Goal: Task Accomplishment & Management: Manage account settings

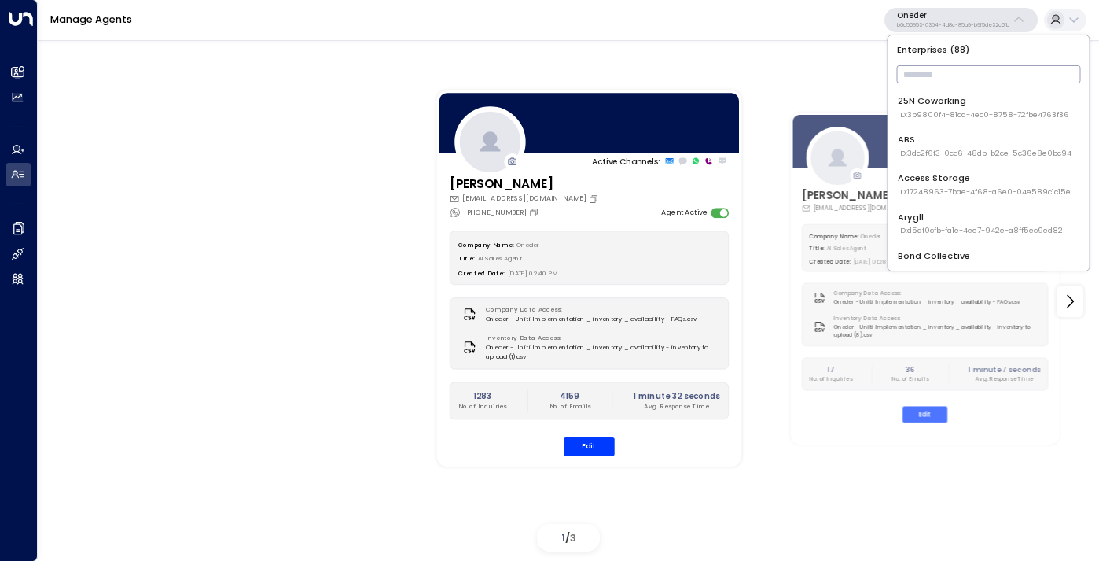
click at [923, 78] on input "text" at bounding box center [989, 74] width 184 height 26
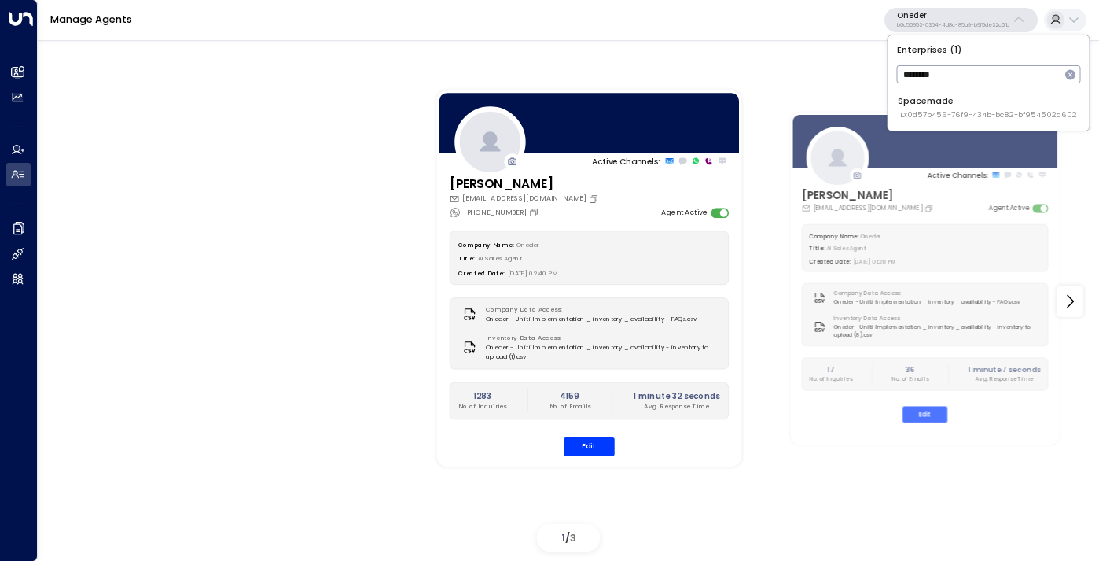
type input "********"
click at [919, 111] on span "ID: 0d57b456-76f9-434b-bc82-bf954502d602" at bounding box center [987, 114] width 179 height 11
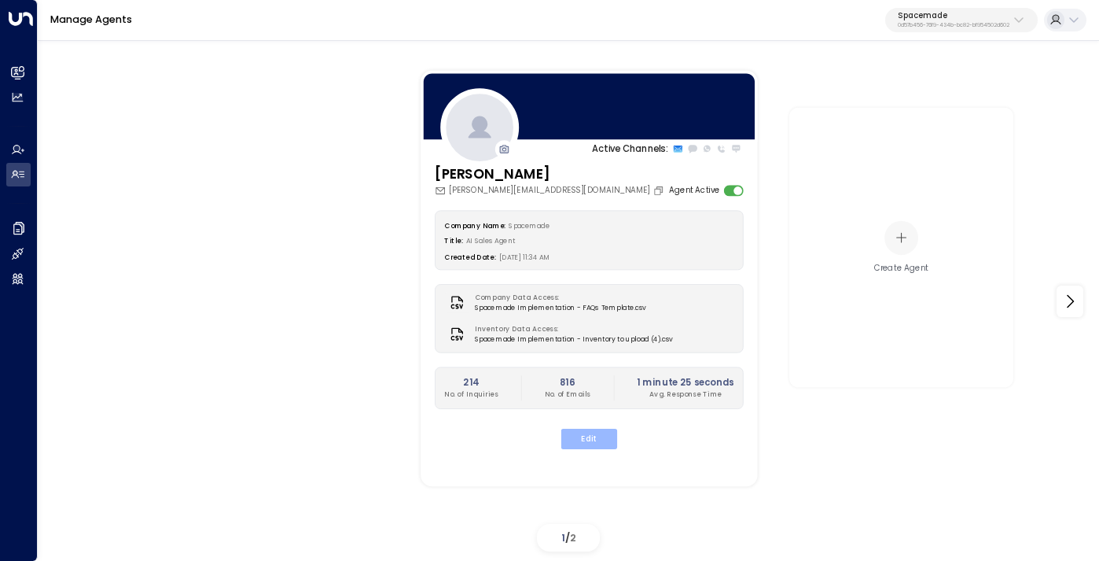
click at [585, 437] on button "Edit" at bounding box center [590, 439] width 56 height 20
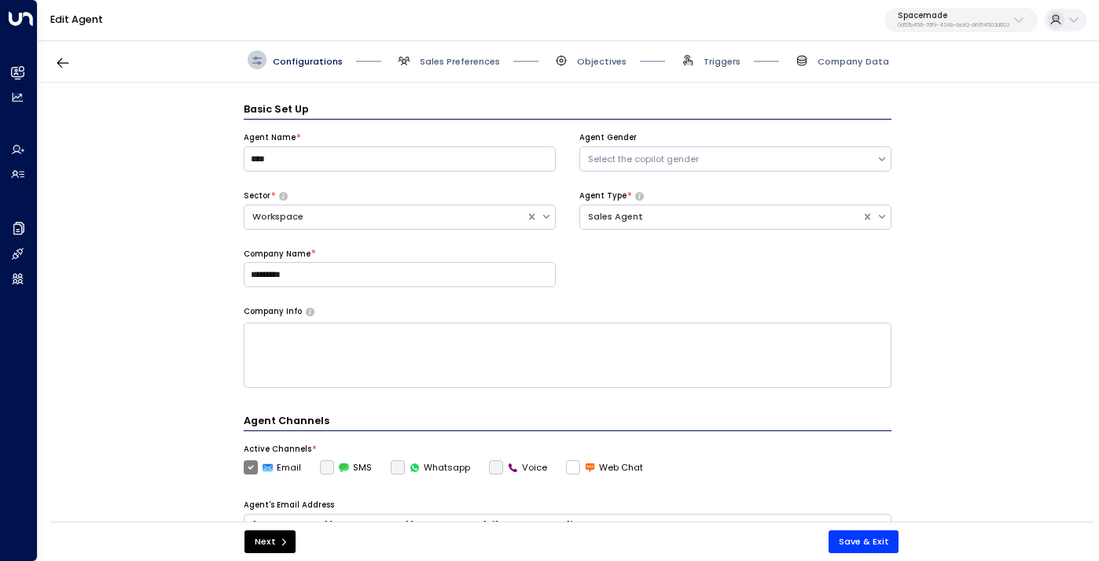
scroll to position [19, 0]
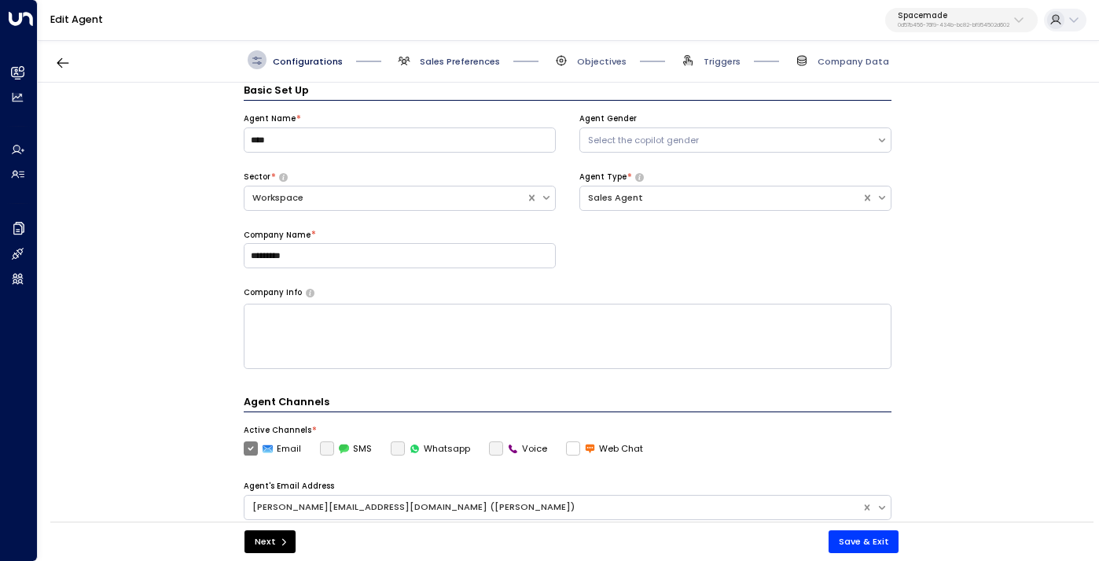
click at [459, 57] on span "Sales Preferences" at bounding box center [460, 61] width 80 height 13
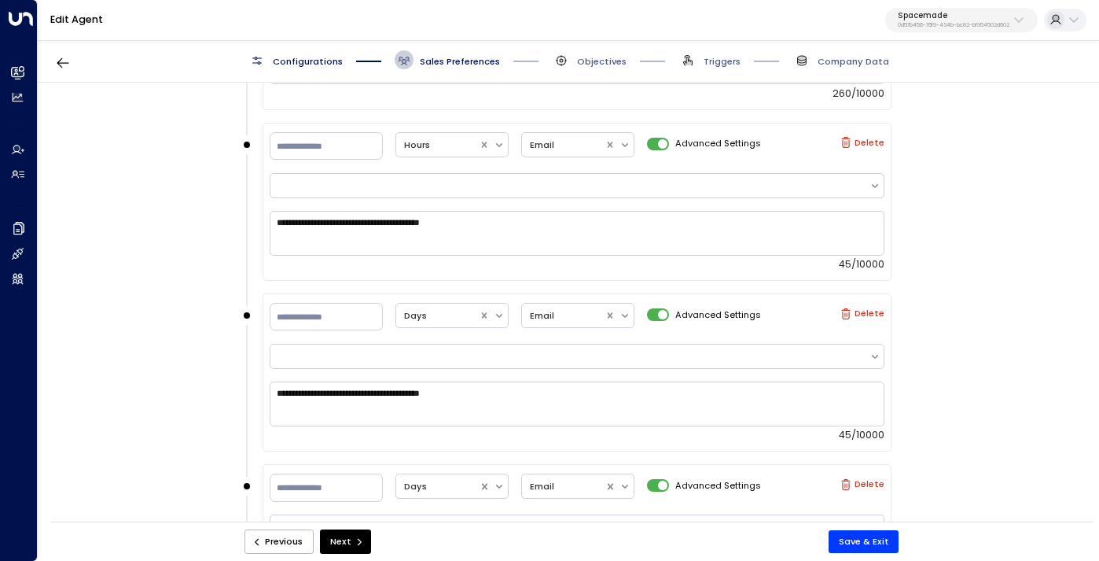
scroll to position [1085, 0]
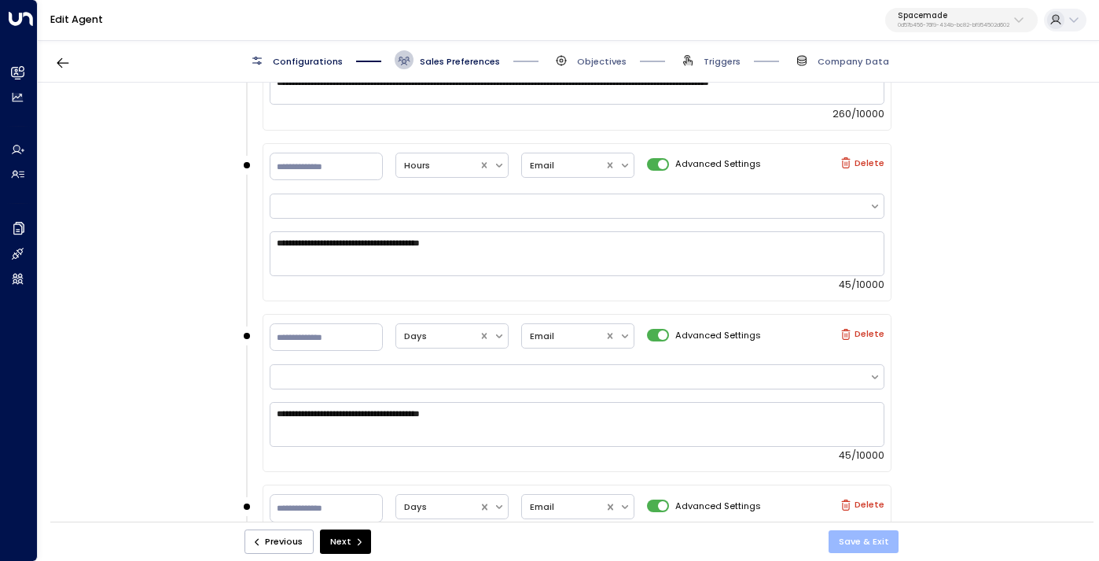
click at [866, 536] on button "Save & Exit" at bounding box center [864, 541] width 71 height 23
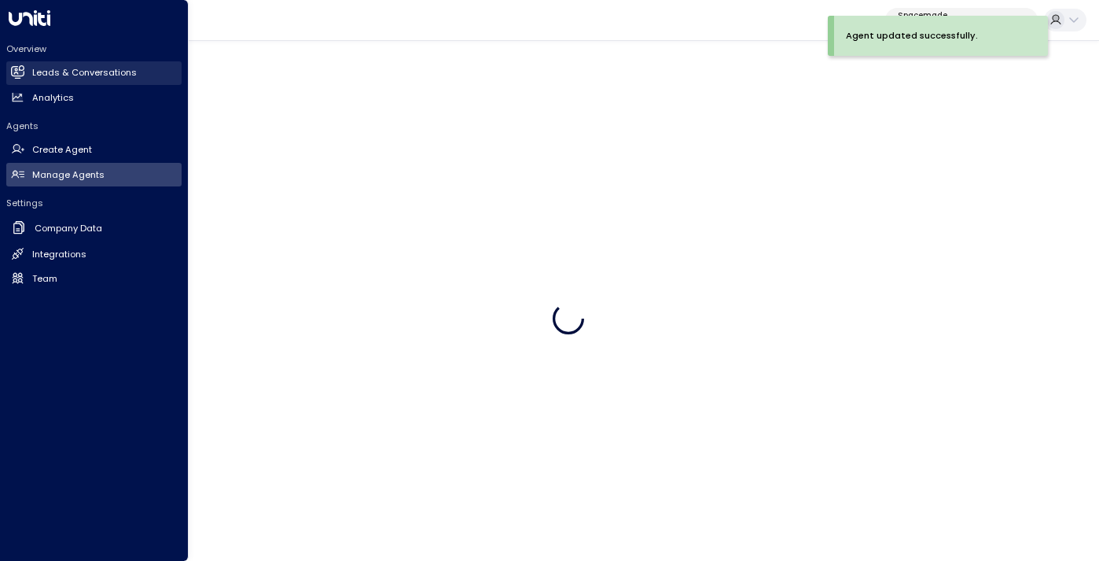
click at [60, 73] on h2 "Leads & Conversations" at bounding box center [84, 72] width 105 height 13
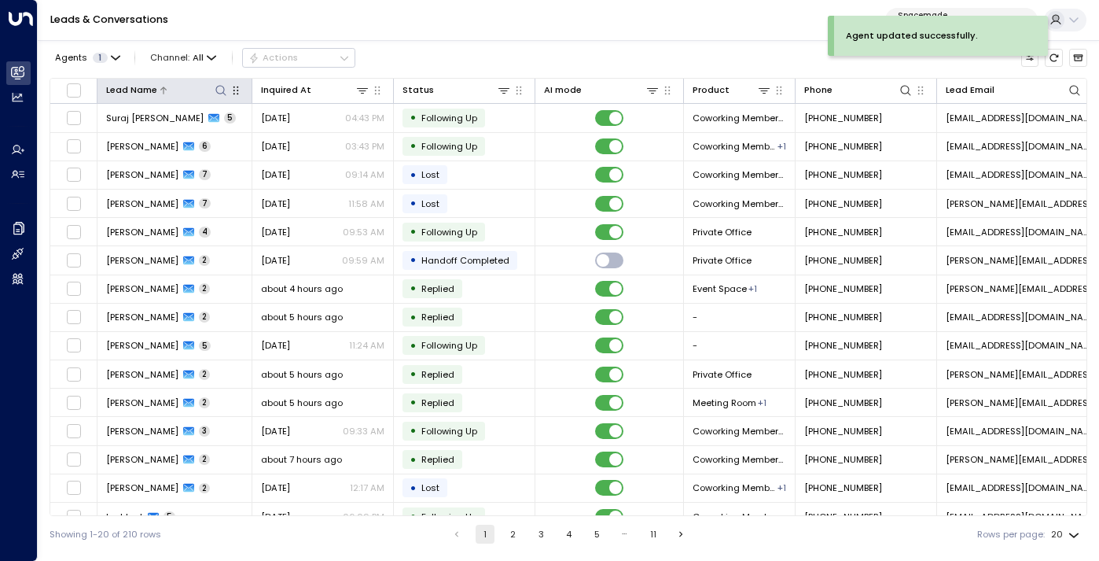
click at [219, 94] on icon at bounding box center [220, 90] width 10 height 10
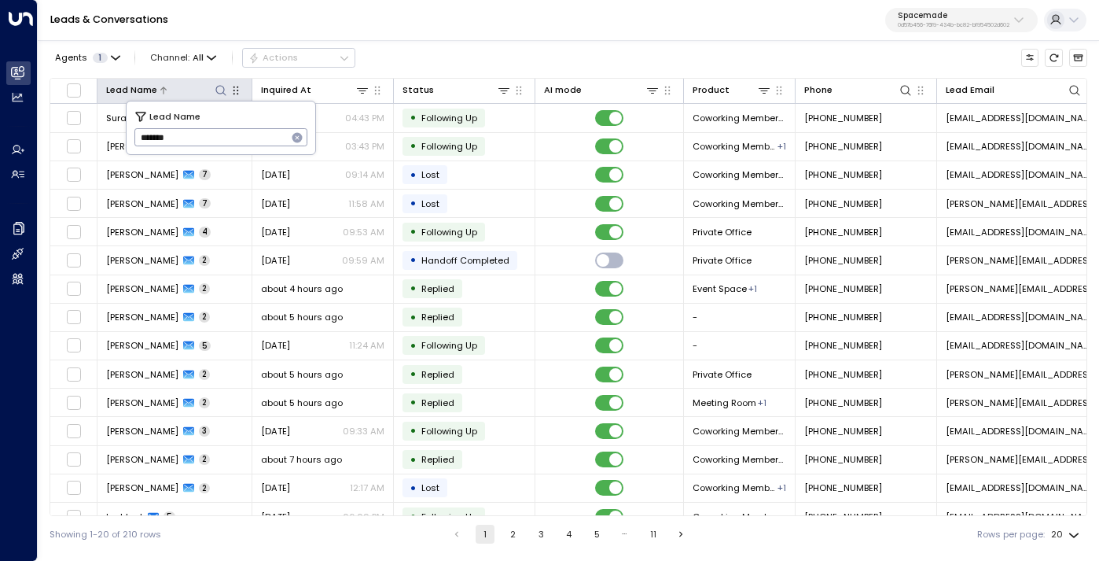
type input "*******"
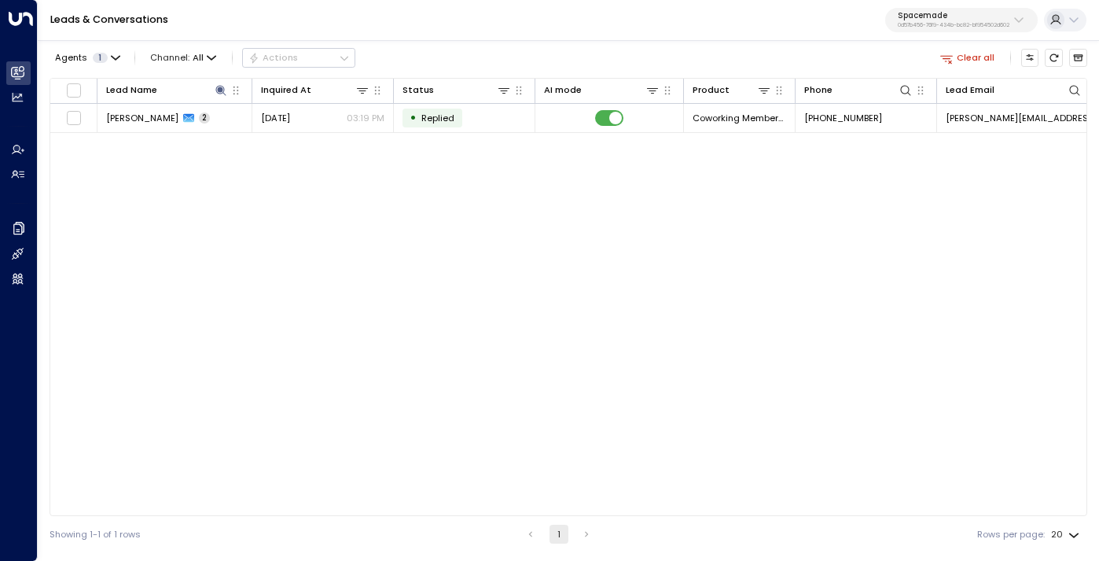
click at [456, 40] on div "Leads & Conversations Spacemade 0d57b456-76f9-434b-bc82-bf954502d602" at bounding box center [569, 20] width 1062 height 41
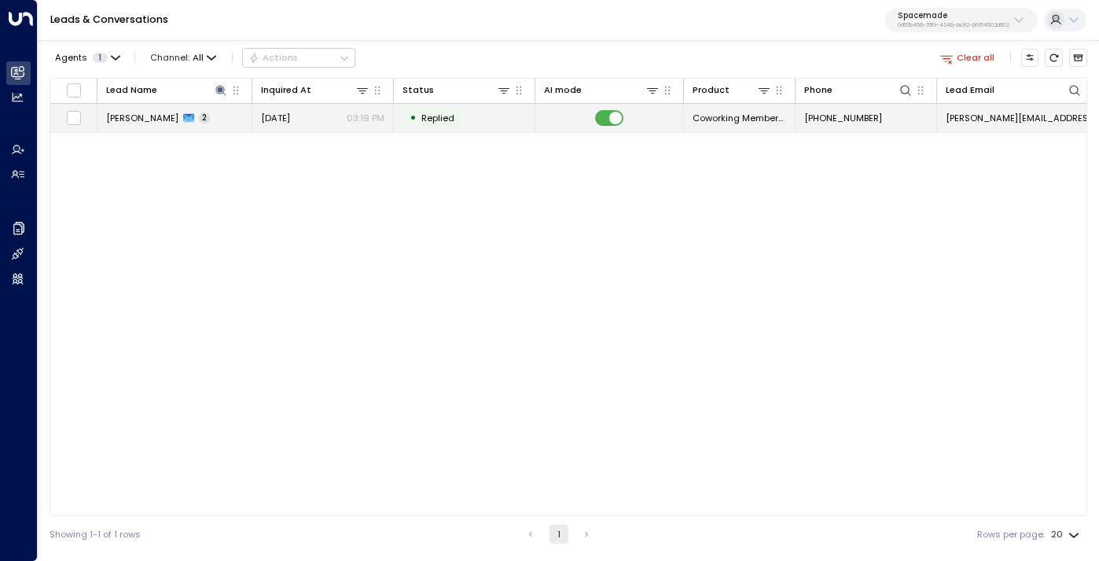
click at [151, 116] on span "[PERSON_NAME]" at bounding box center [142, 118] width 72 height 13
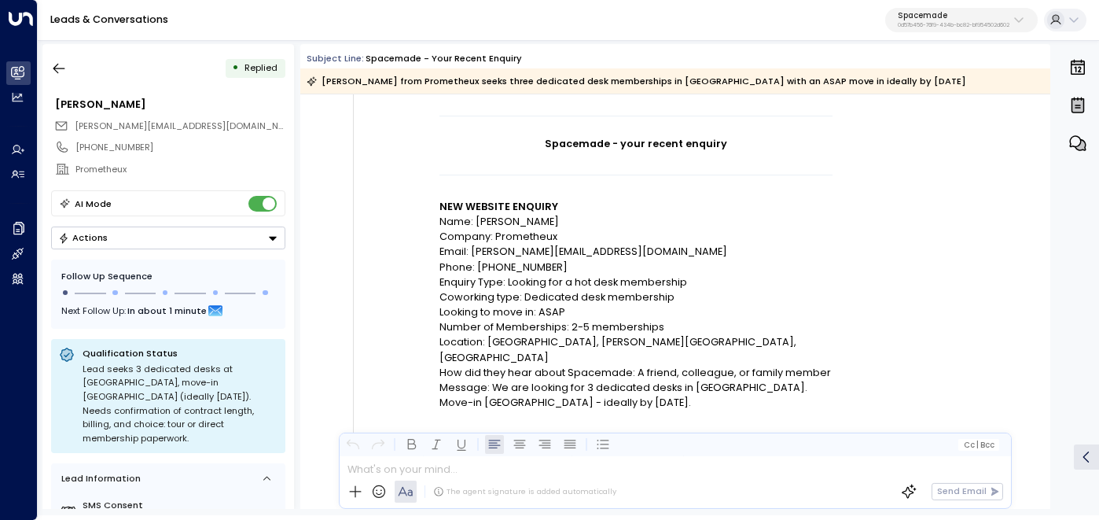
scroll to position [201, 0]
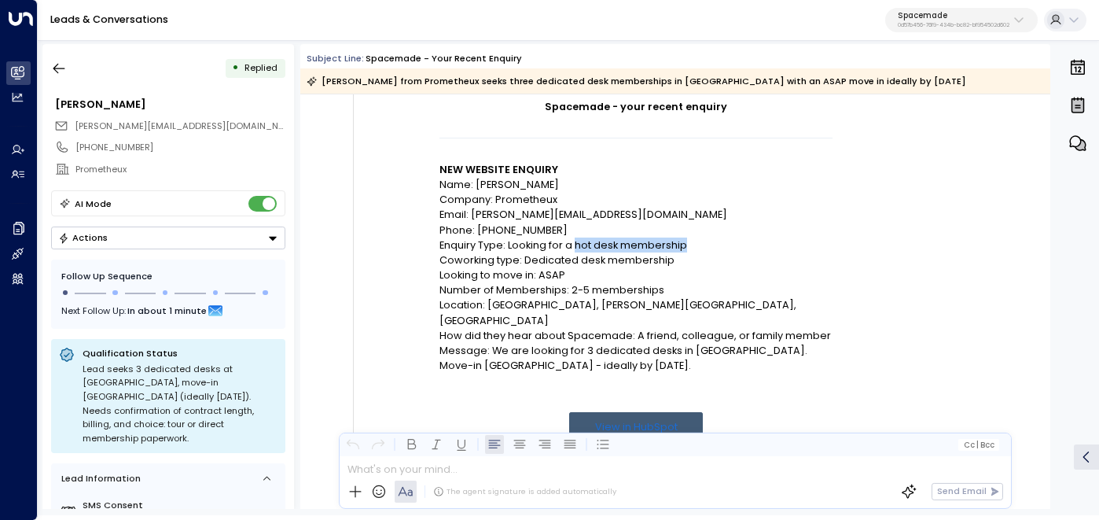
drag, startPoint x: 573, startPoint y: 245, endPoint x: 698, endPoint y: 245, distance: 124.3
click at [698, 245] on p "Enquiry Type: Looking for a hot desk membership" at bounding box center [636, 245] width 393 height 15
drag, startPoint x: 520, startPoint y: 259, endPoint x: 672, endPoint y: 260, distance: 152.6
click at [672, 260] on p "Coworking type: Dedicated desk membership" at bounding box center [636, 259] width 393 height 15
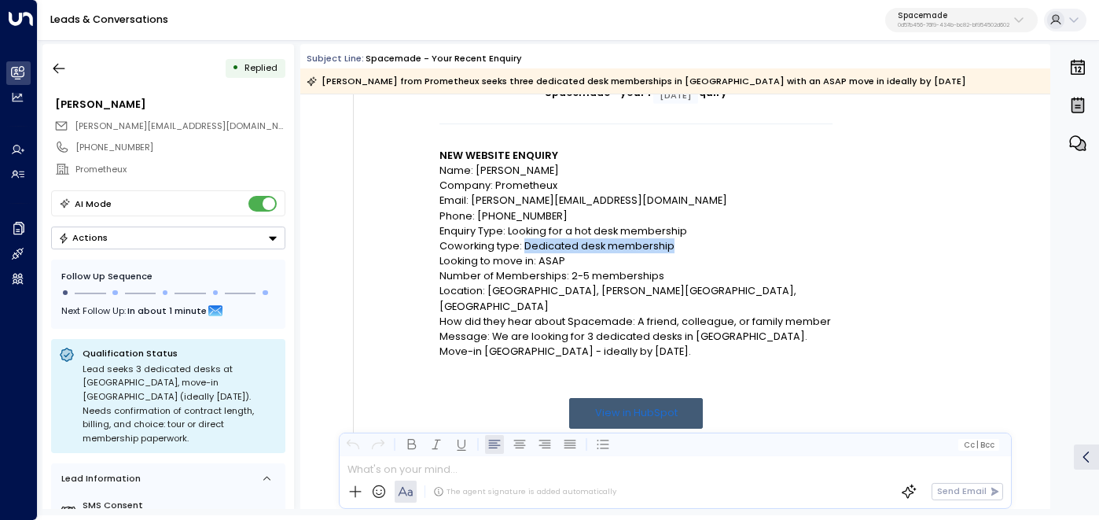
scroll to position [249, 0]
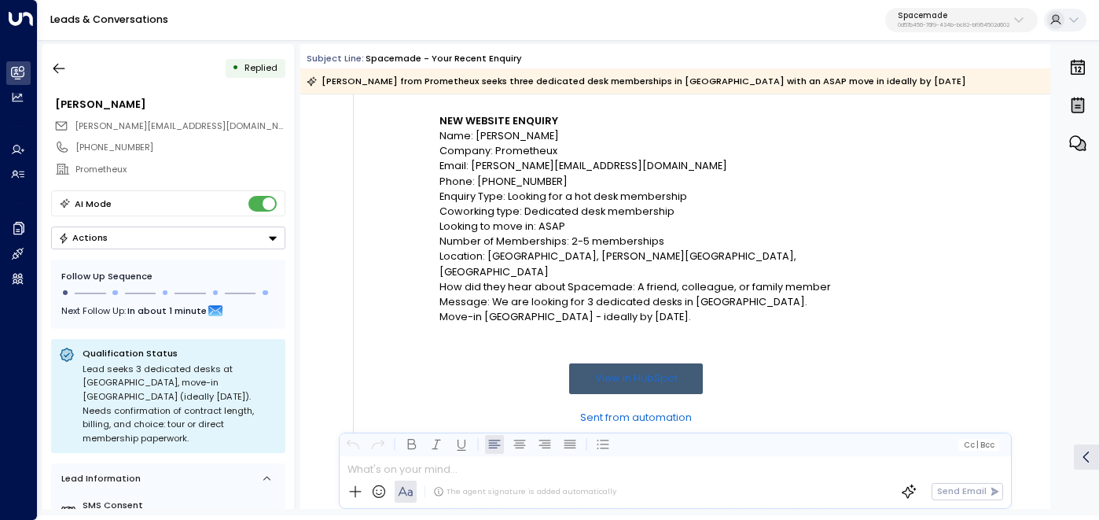
click at [624, 294] on p "Message: We are looking for 3 dedicated desks in [GEOGRAPHIC_DATA]. Move-in [GE…" at bounding box center [636, 309] width 393 height 30
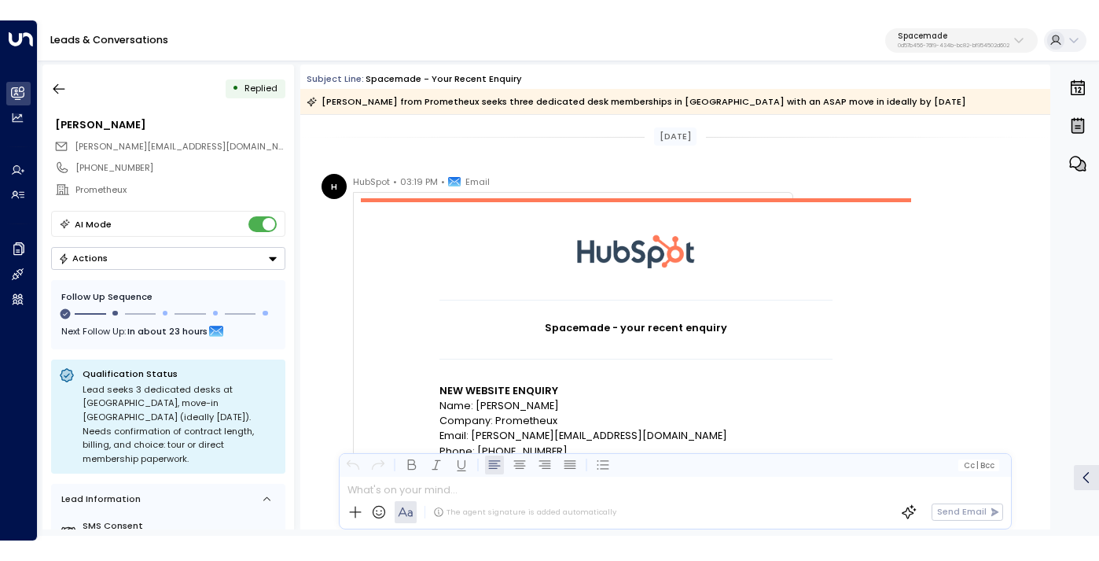
scroll to position [175, 0]
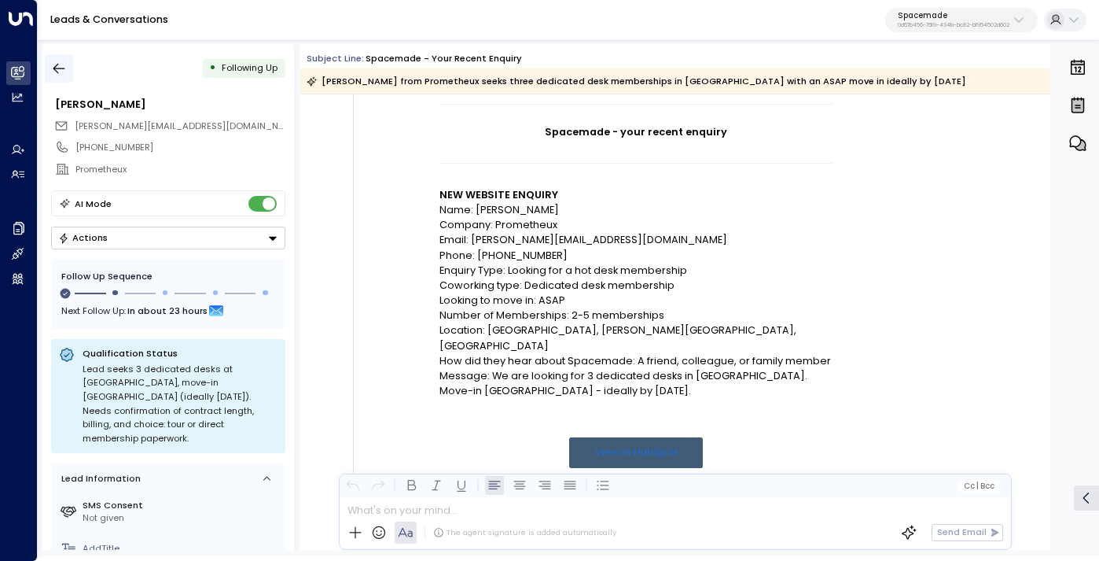
click at [50, 65] on button "button" at bounding box center [59, 68] width 28 height 28
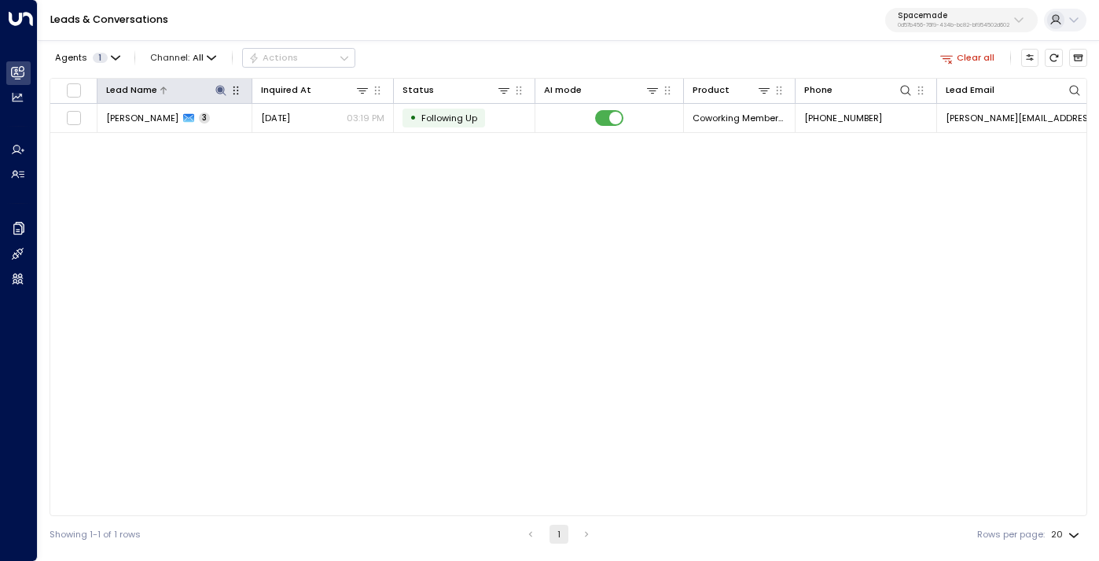
click at [223, 87] on icon at bounding box center [221, 90] width 13 height 13
click at [296, 135] on icon "button" at bounding box center [298, 138] width 10 height 10
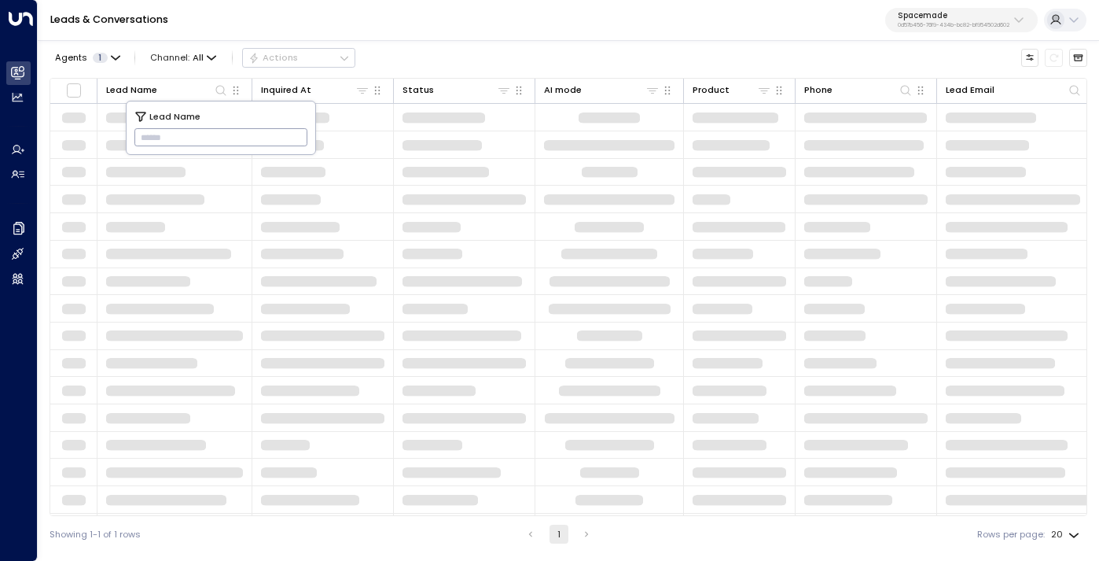
click at [239, 131] on input "text" at bounding box center [221, 138] width 174 height 26
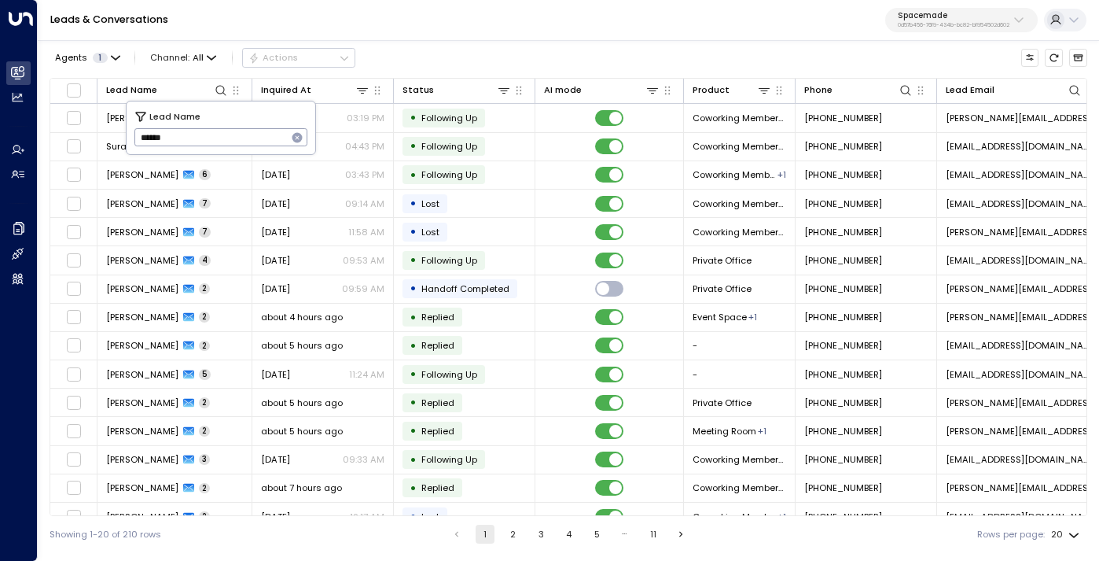
type input "*******"
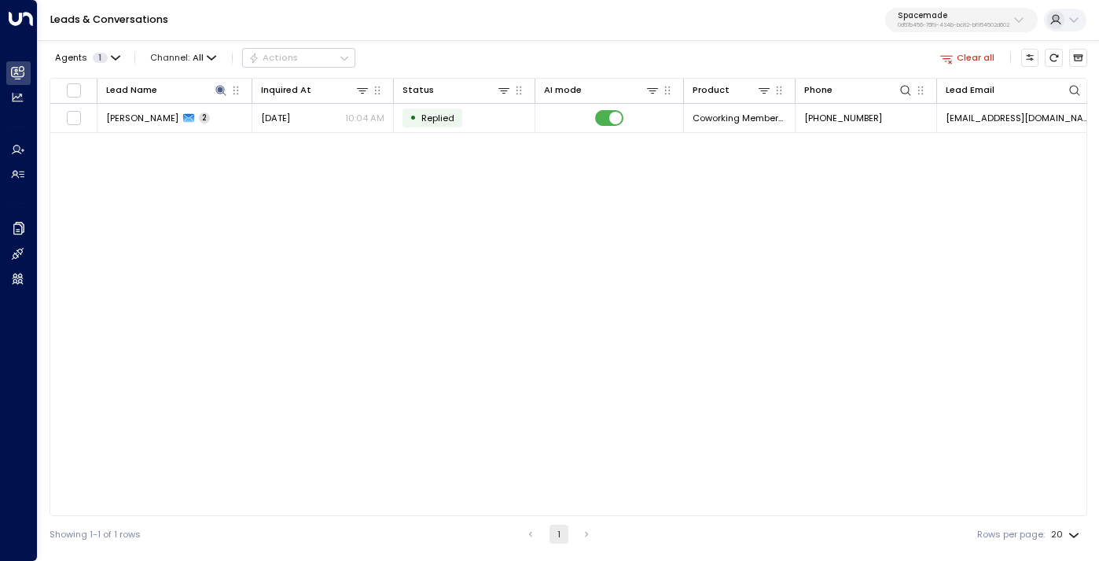
click at [219, 322] on div "Lead Name Inquired At Status AI mode Product Phone Lead Email Last Interacted R…" at bounding box center [569, 297] width 1038 height 438
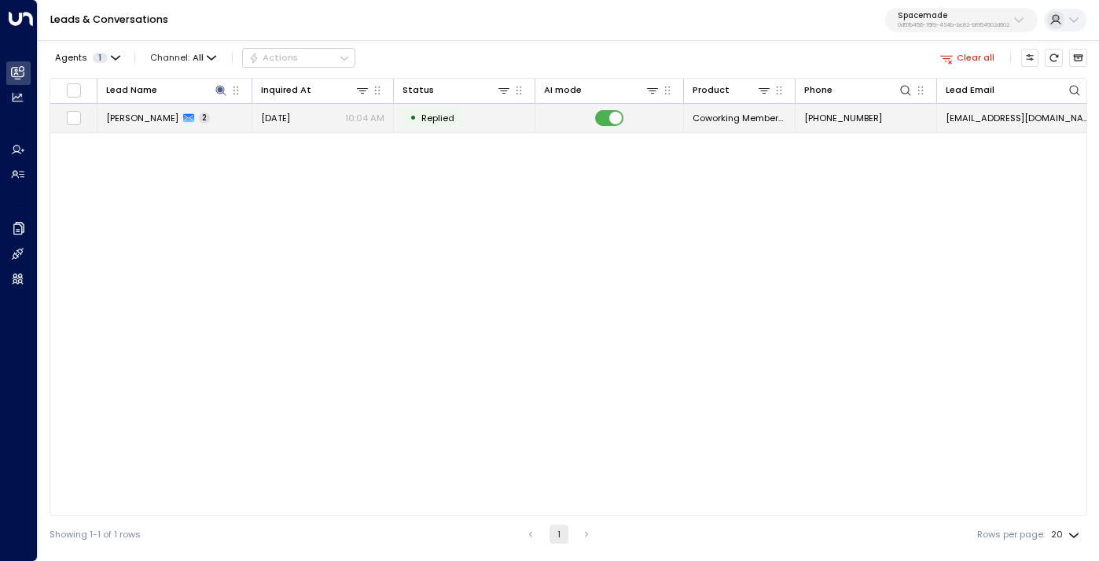
click at [161, 120] on span "[PERSON_NAME]" at bounding box center [142, 118] width 72 height 13
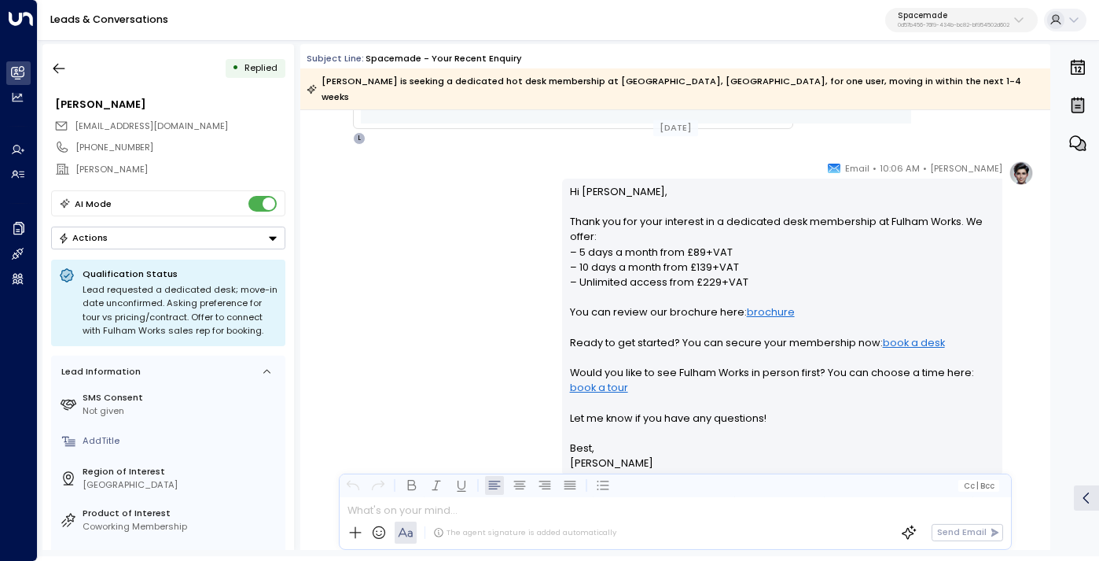
scroll to position [813, 0]
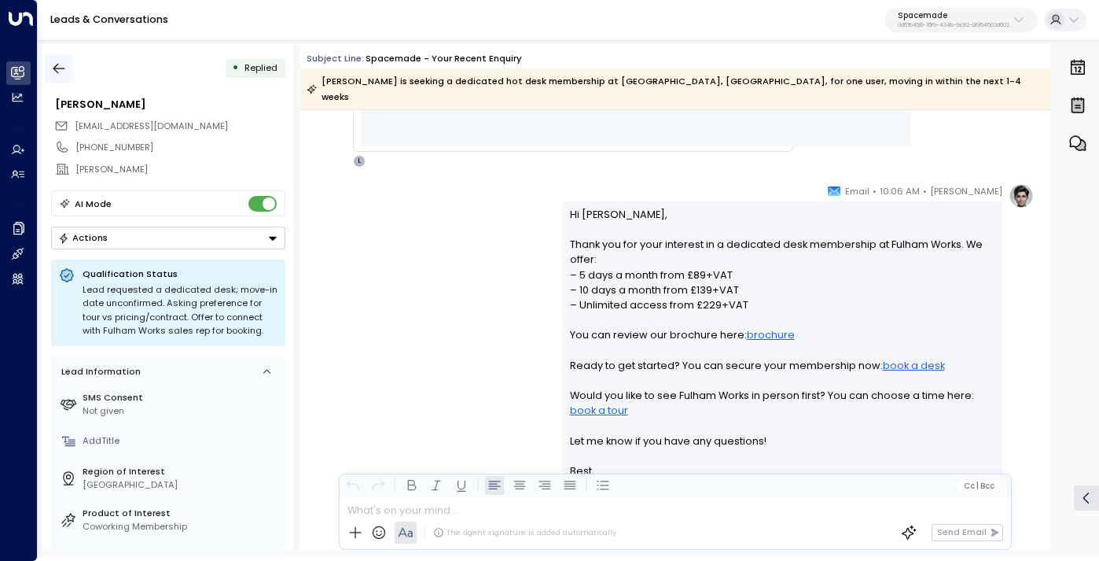
click at [45, 76] on button "button" at bounding box center [59, 68] width 28 height 28
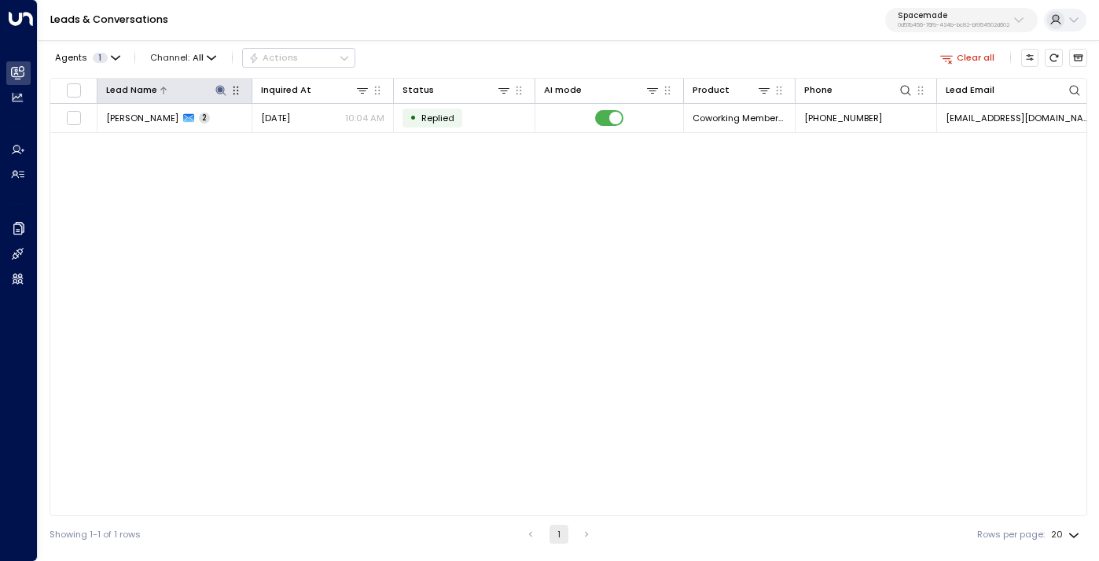
click at [218, 91] on icon at bounding box center [220, 90] width 10 height 10
click at [233, 138] on input "*******" at bounding box center [210, 138] width 153 height 26
type input "*******"
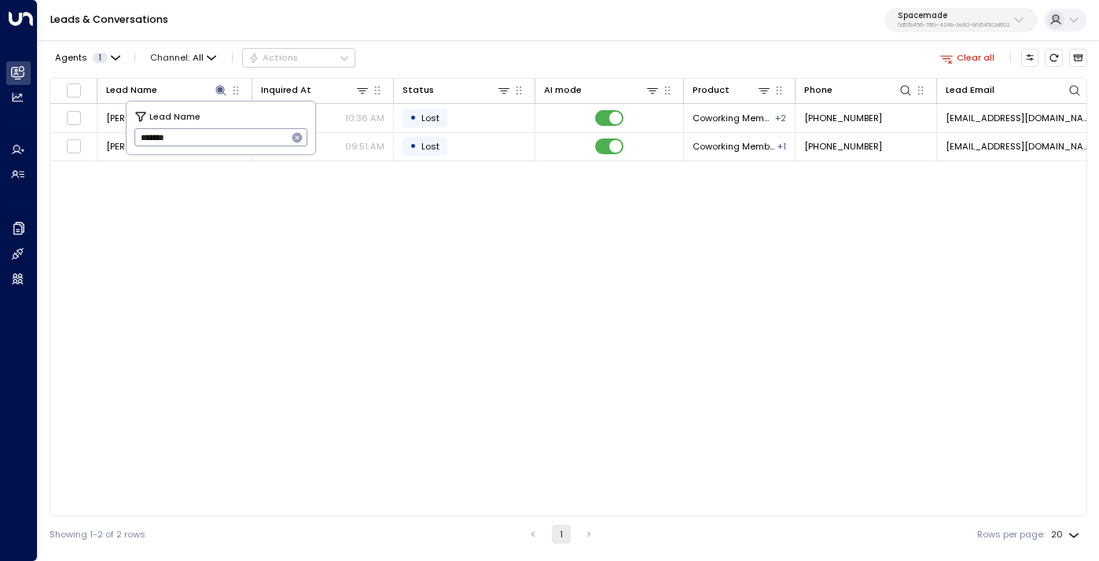
click at [414, 53] on div "Agents 1 Channel: All Actions Clear all" at bounding box center [569, 58] width 1038 height 28
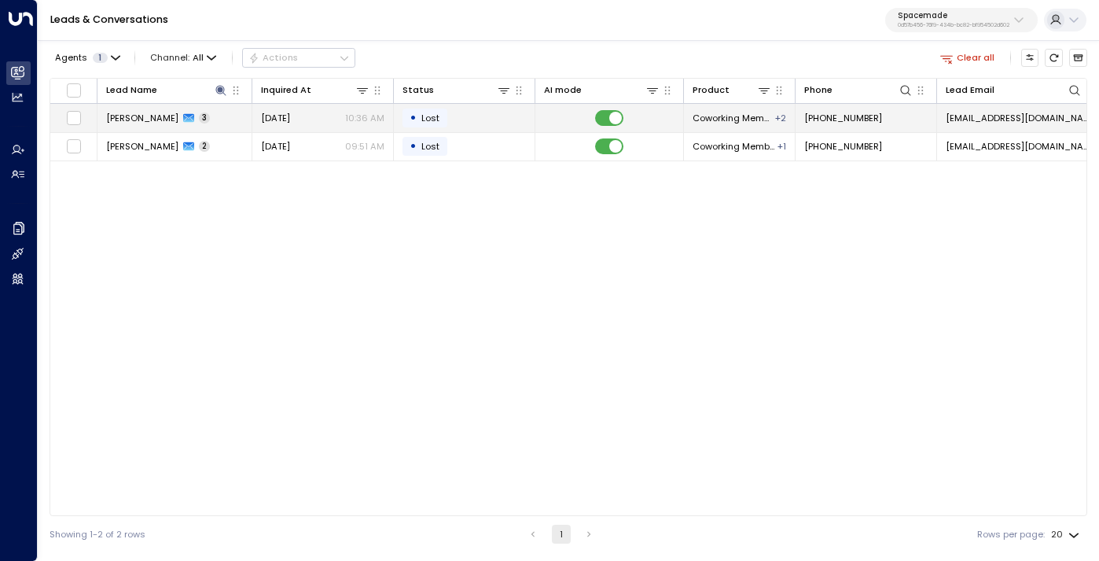
click at [164, 120] on span "[PERSON_NAME]" at bounding box center [142, 118] width 72 height 13
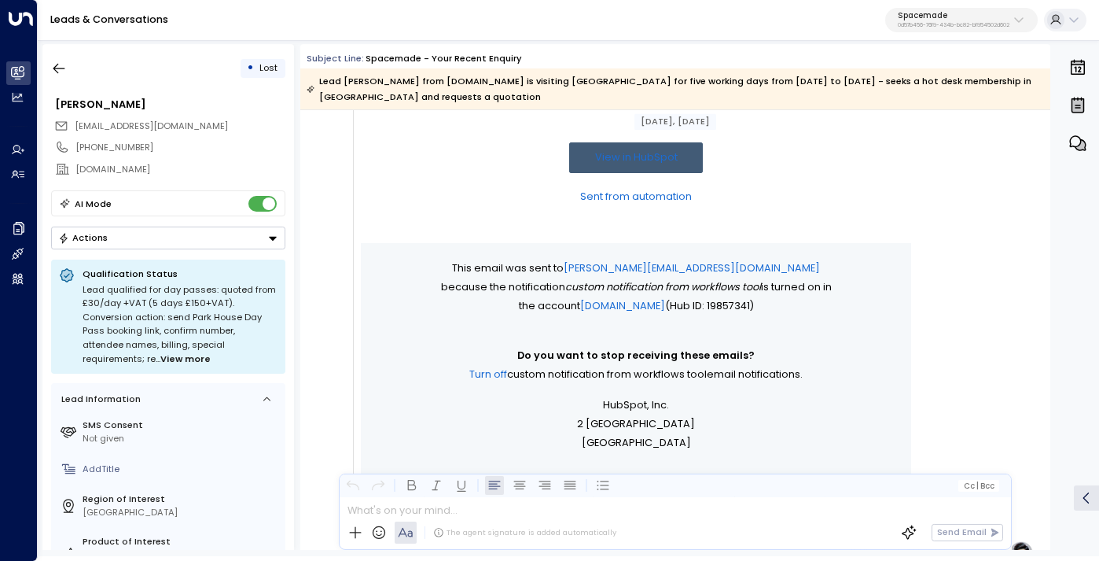
scroll to position [931, 0]
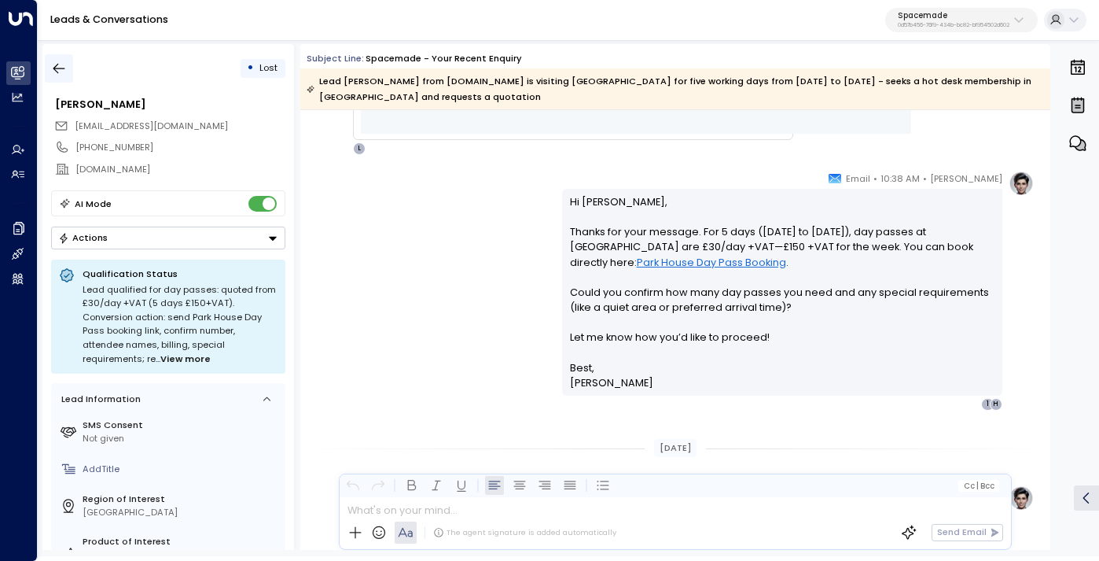
click at [54, 69] on icon "button" at bounding box center [59, 69] width 12 height 10
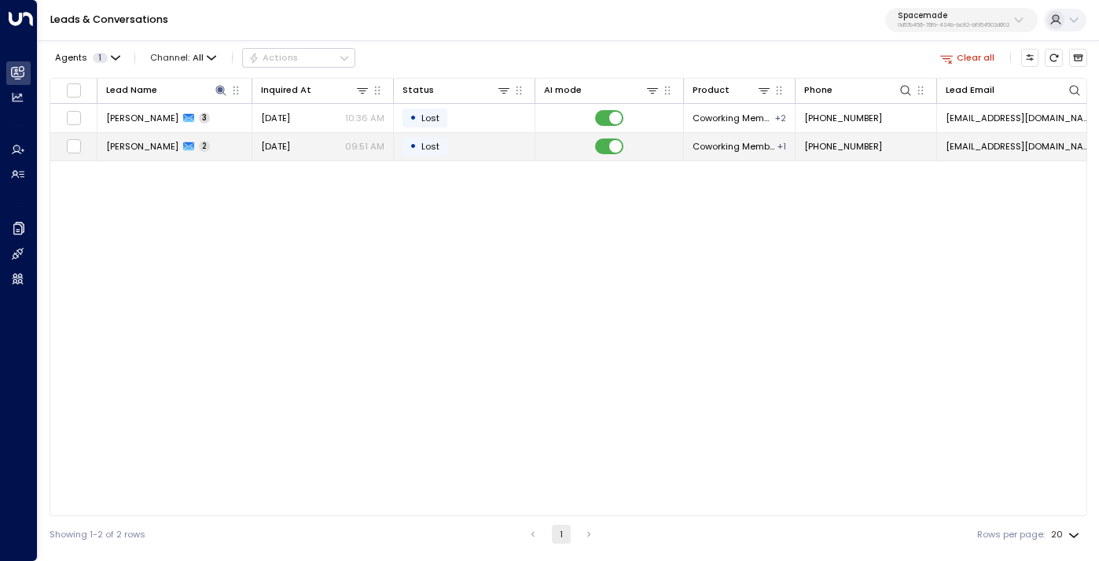
click at [157, 151] on span "[PERSON_NAME]" at bounding box center [142, 146] width 72 height 13
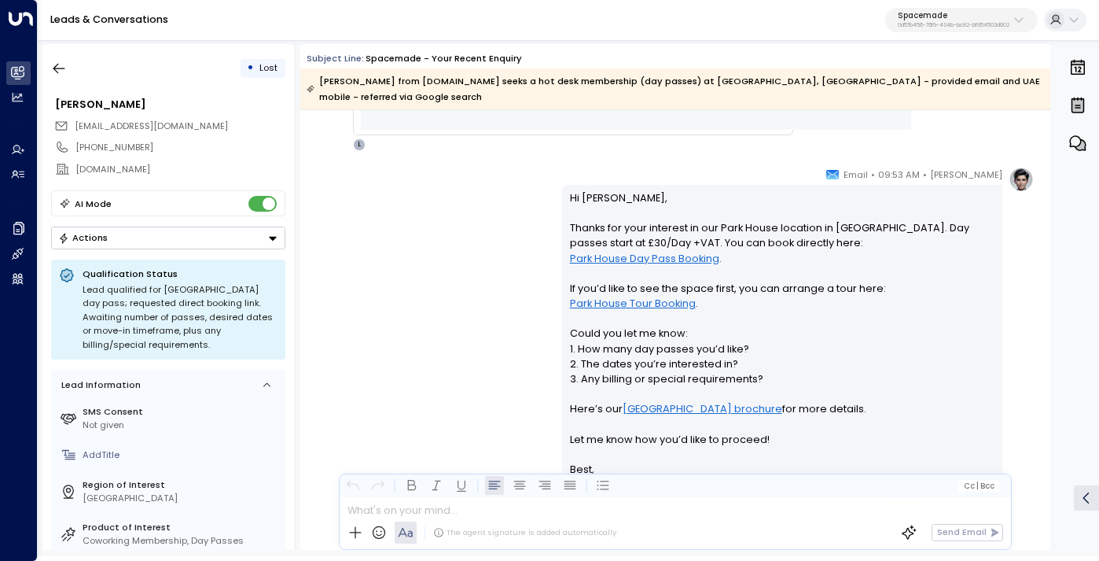
scroll to position [860, 0]
